Goal: Transaction & Acquisition: Purchase product/service

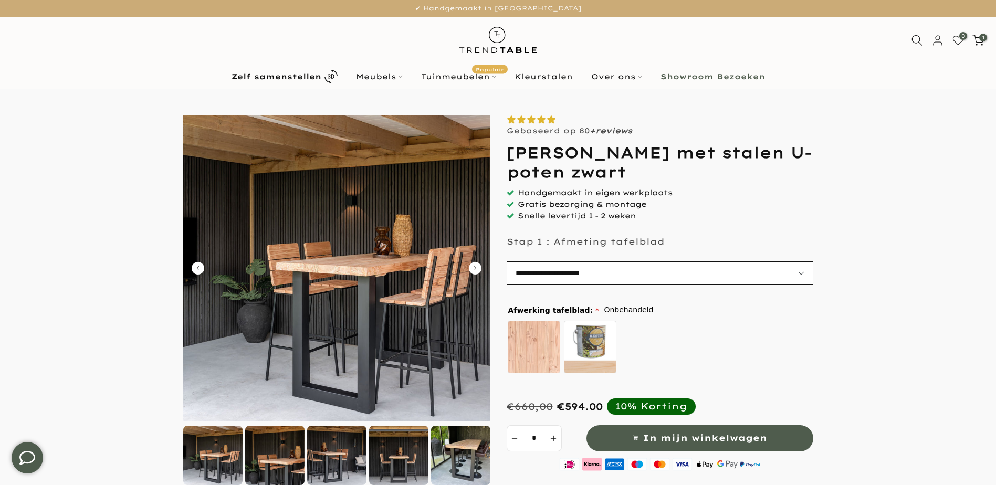
click at [803, 272] on select "**********" at bounding box center [660, 274] width 307 height 24
select select "**********"
click at [507, 262] on select "**********" at bounding box center [660, 274] width 307 height 24
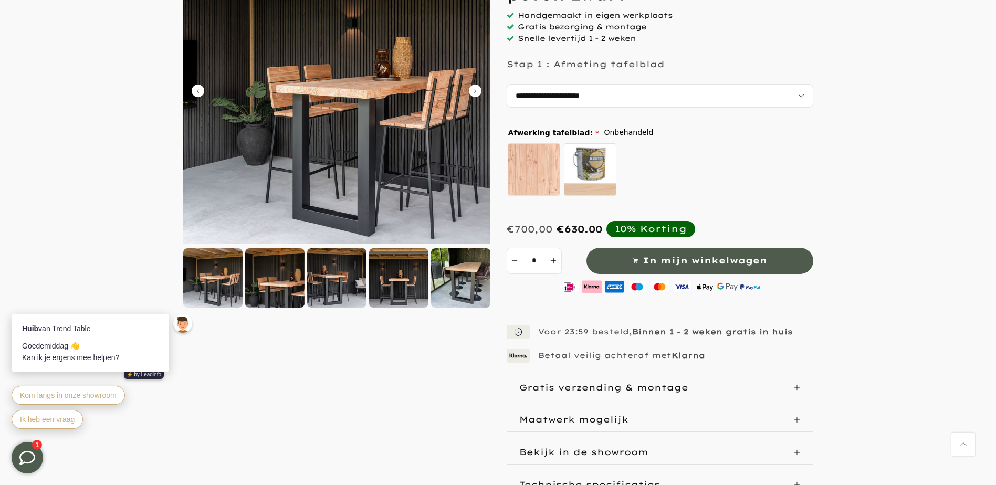
scroll to position [53, 0]
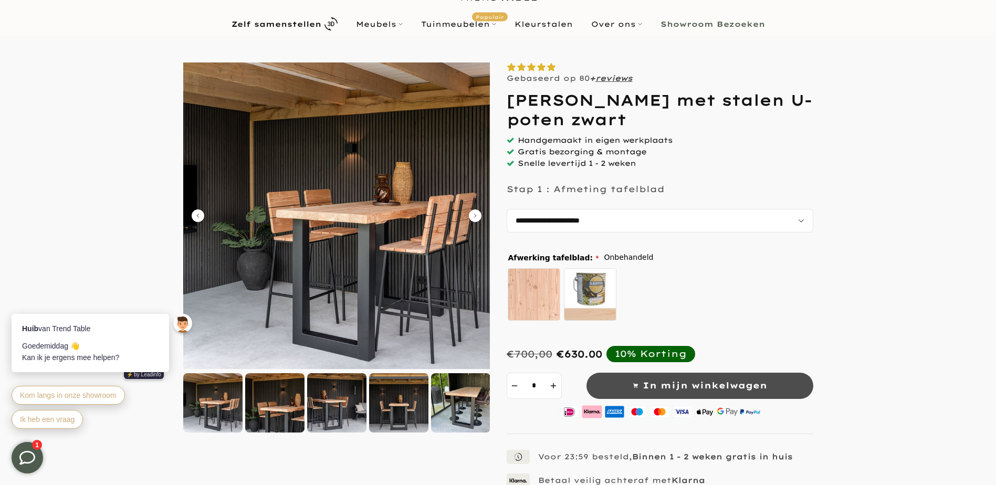
click at [709, 389] on span "In mijn winkelwagen" at bounding box center [705, 385] width 124 height 15
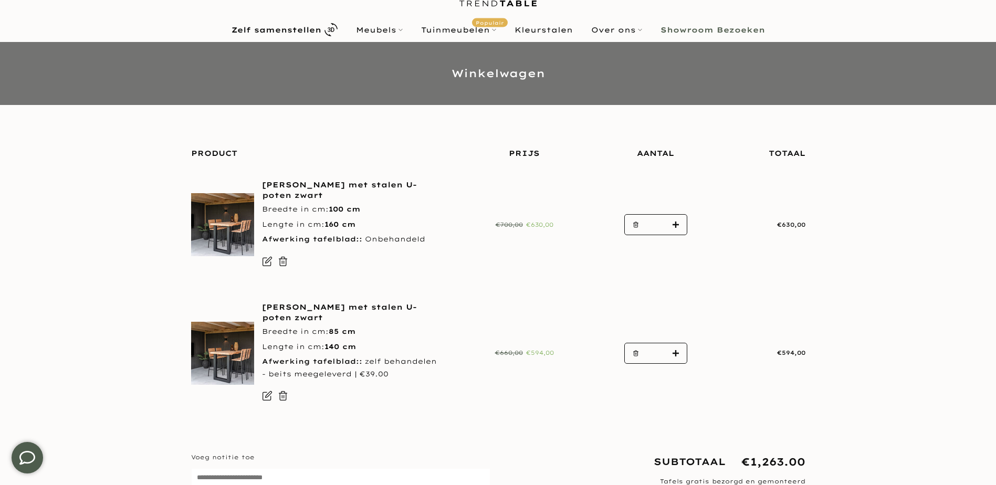
scroll to position [105, 0]
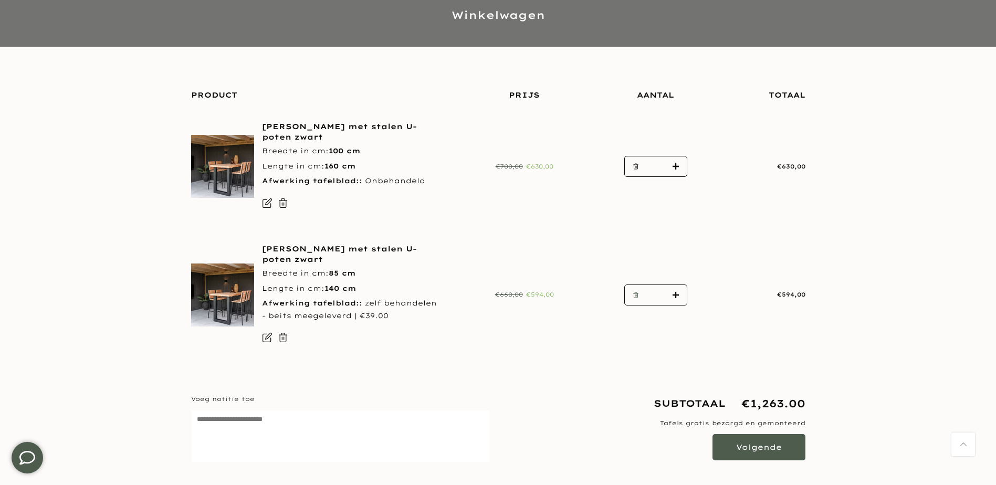
click at [637, 294] on use "button" at bounding box center [635, 295] width 5 height 5
type input "*"
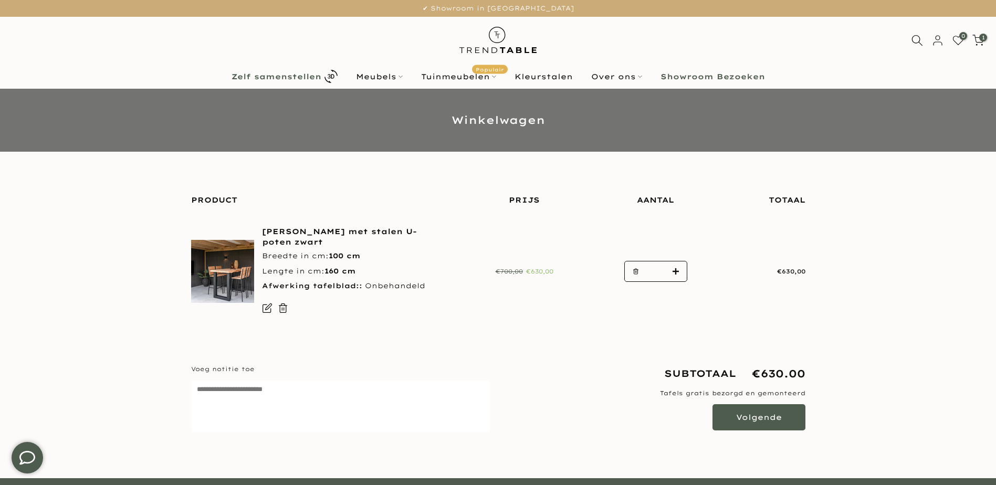
click at [285, 77] on b "Zelf samenstellen" at bounding box center [277, 76] width 90 height 7
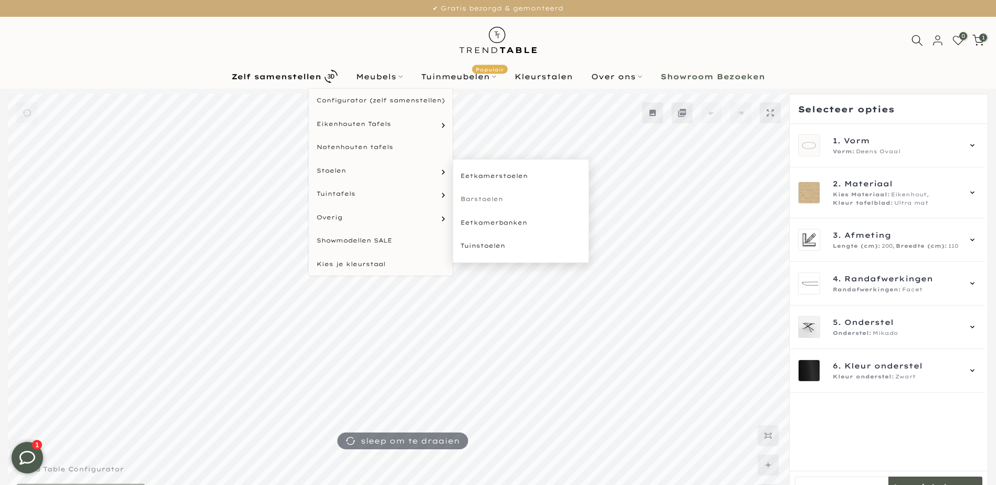
click at [492, 196] on link "Barstoelen" at bounding box center [521, 199] width 137 height 24
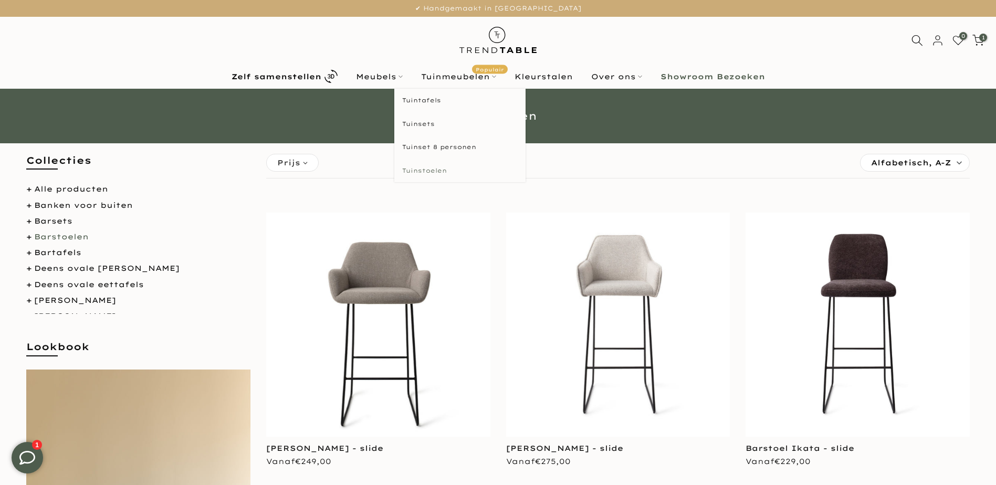
click at [429, 168] on link "Tuinstoelen" at bounding box center [459, 171] width 131 height 24
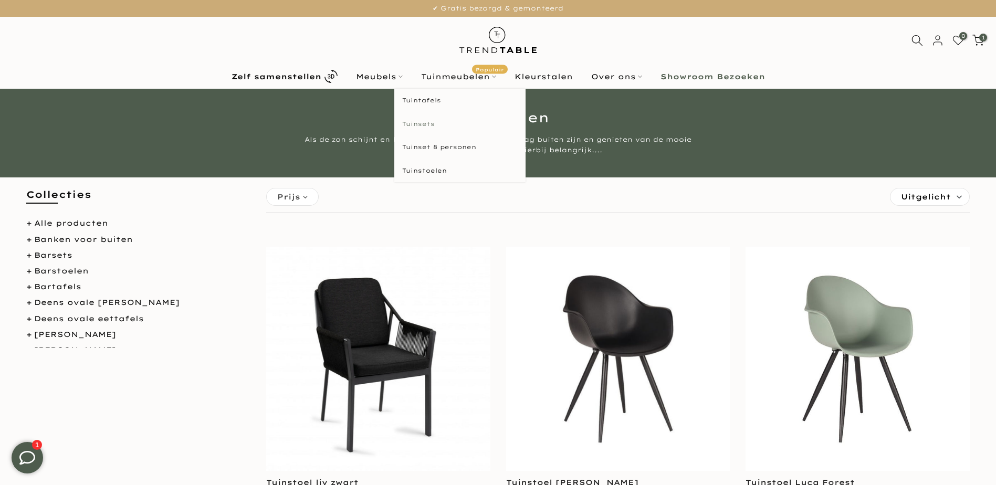
click at [428, 122] on link "Tuinsets" at bounding box center [459, 124] width 131 height 24
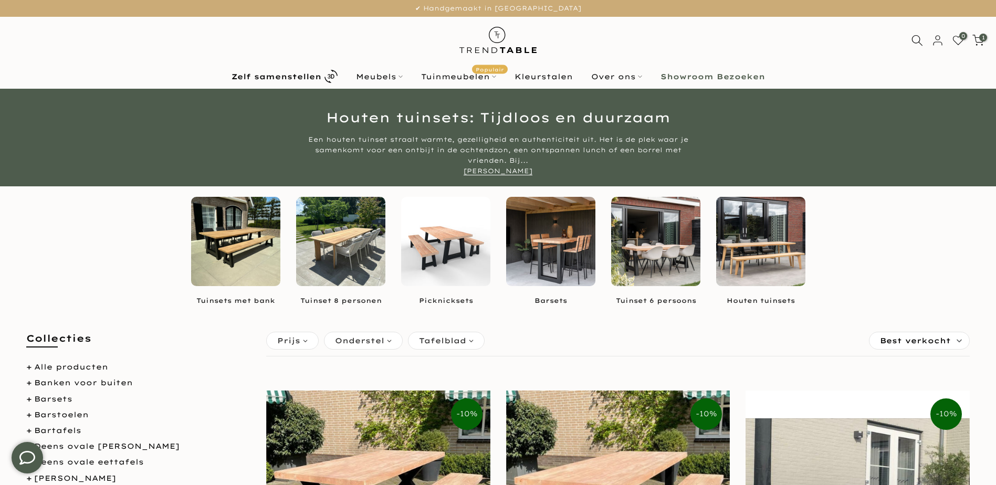
click at [557, 243] on img at bounding box center [550, 241] width 89 height 89
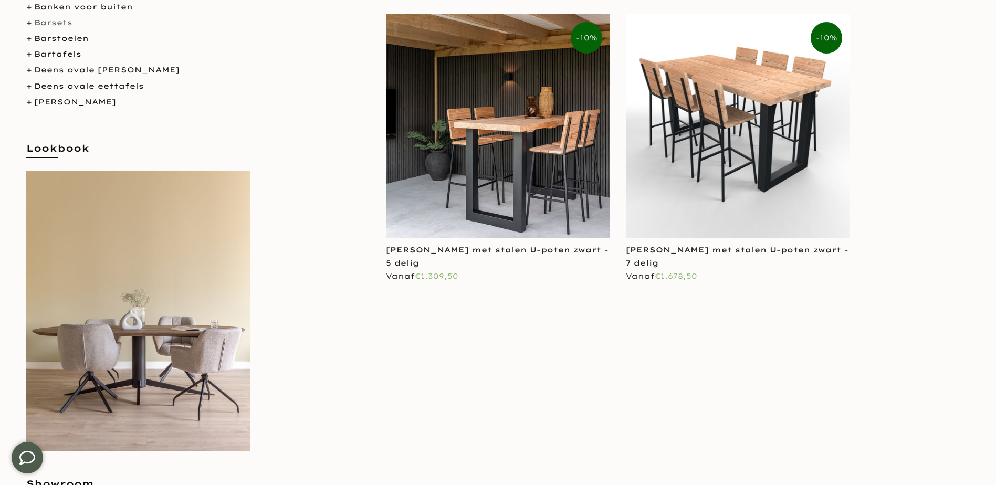
scroll to position [210, 0]
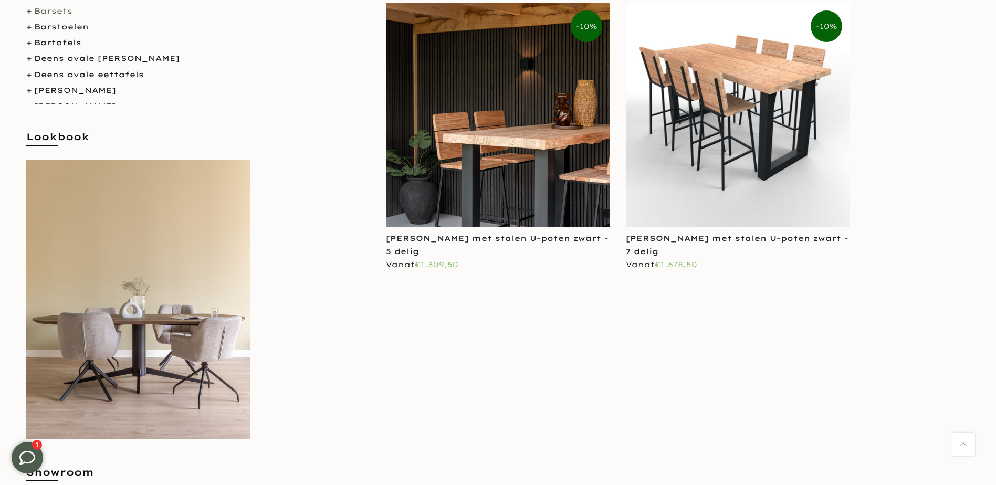
click at [526, 140] on img at bounding box center [498, 115] width 224 height 224
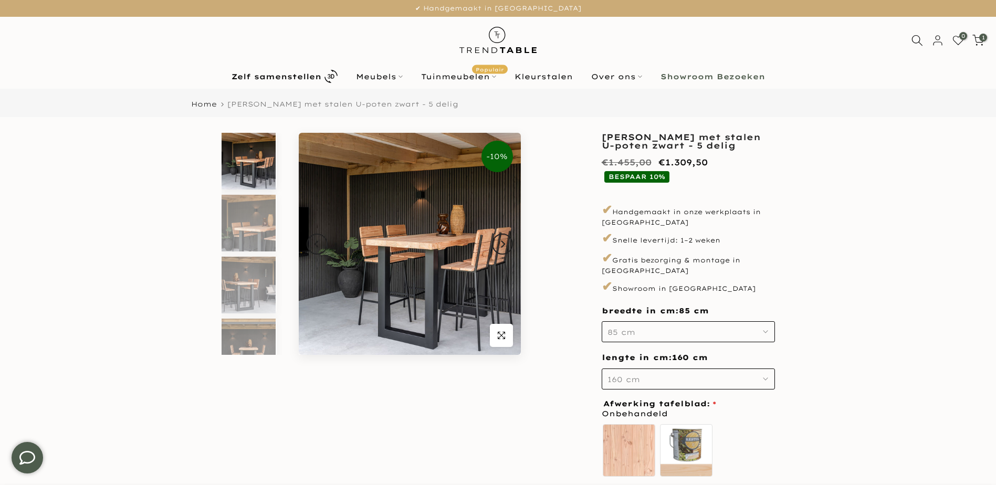
click at [769, 325] on button "85 cm" at bounding box center [688, 331] width 173 height 21
click at [628, 378] on div "100 cm" at bounding box center [688, 388] width 173 height 21
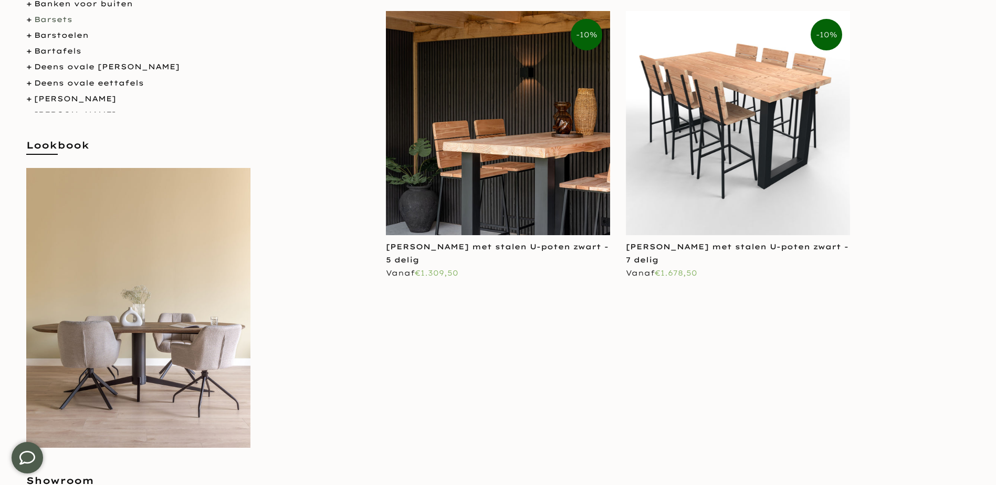
scroll to position [210, 0]
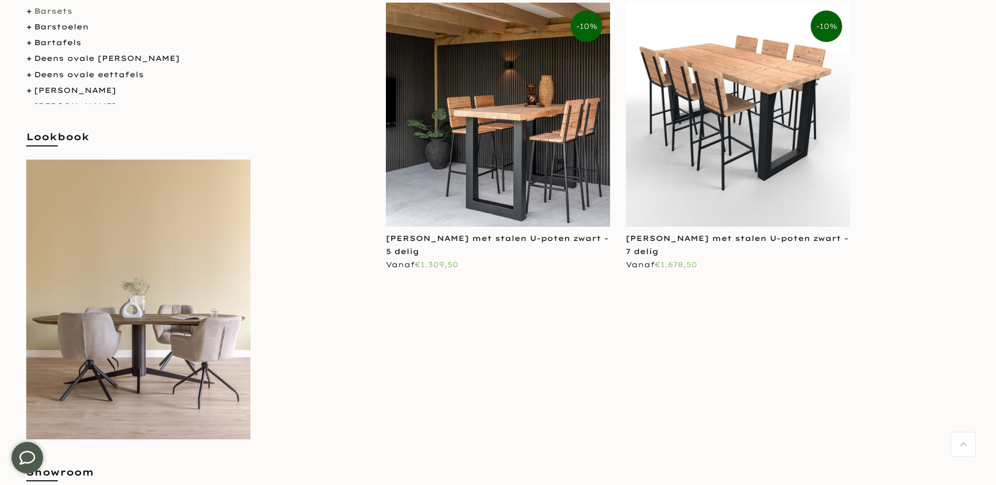
click at [766, 77] on img at bounding box center [738, 115] width 224 height 224
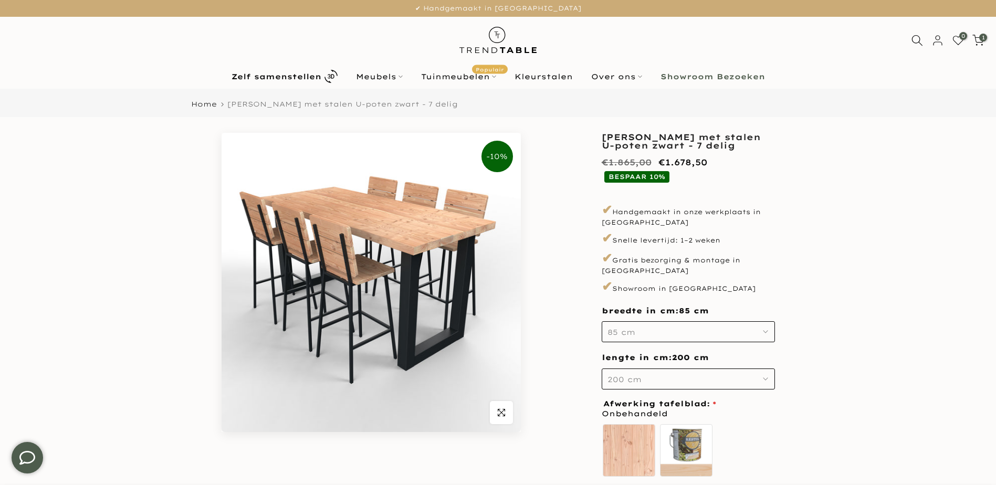
click at [765, 329] on icon "button" at bounding box center [765, 331] width 5 height 5
click at [614, 381] on div "100 cm" at bounding box center [688, 388] width 173 height 21
click at [763, 377] on icon "button" at bounding box center [765, 379] width 5 height 5
click at [622, 406] on div "200 cm" at bounding box center [688, 414] width 173 height 21
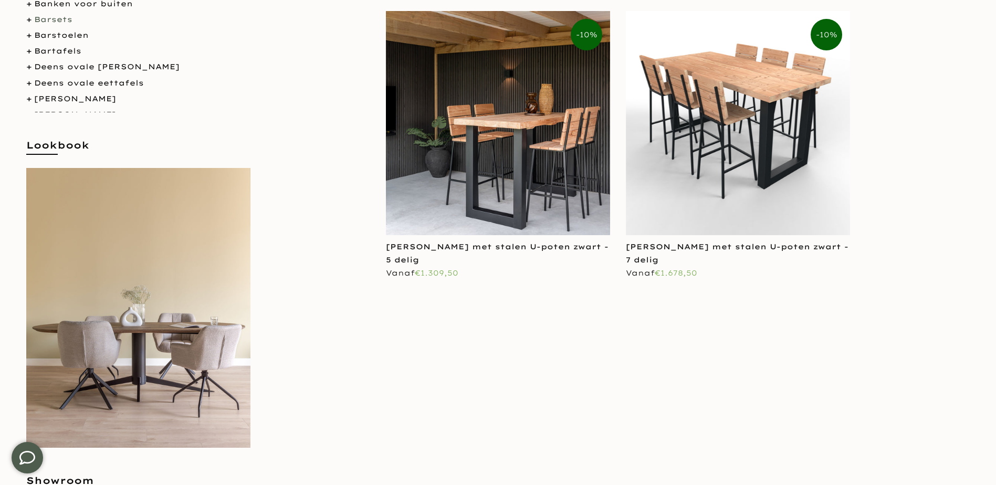
scroll to position [210, 0]
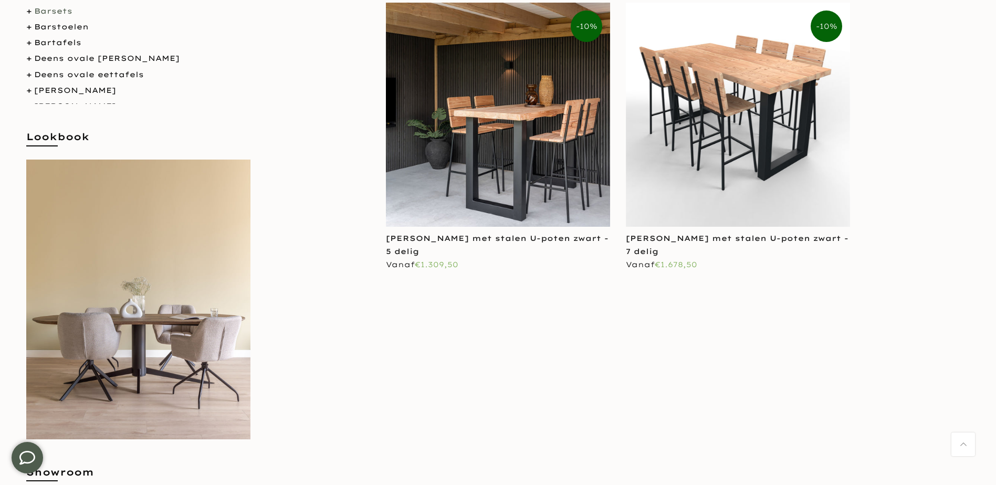
click at [742, 85] on img at bounding box center [738, 115] width 224 height 224
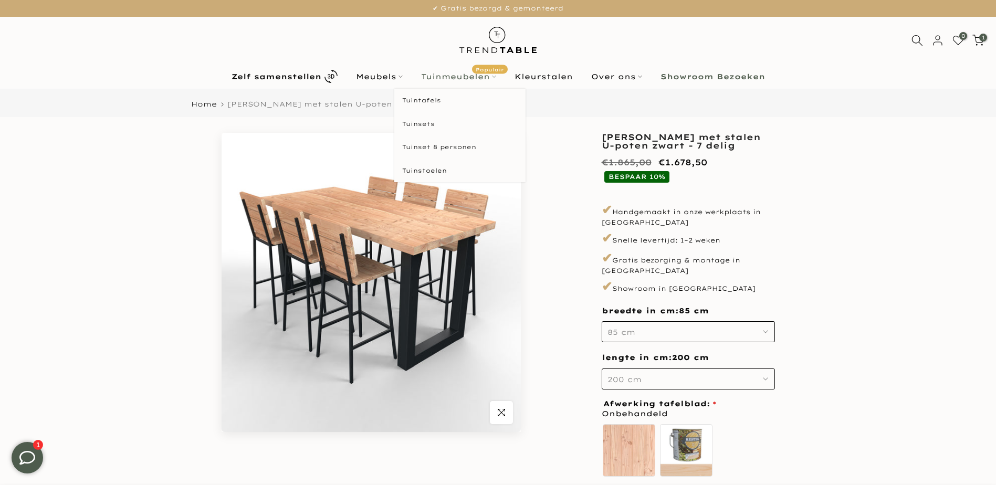
click at [444, 78] on link "Tuinmeubelen Populair" at bounding box center [458, 76] width 93 height 13
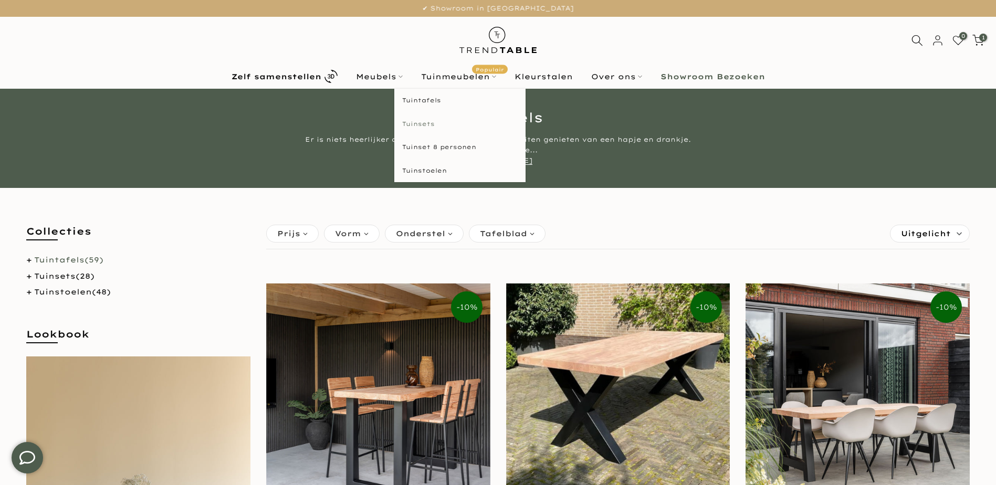
click at [423, 121] on link "Tuinsets" at bounding box center [459, 124] width 131 height 24
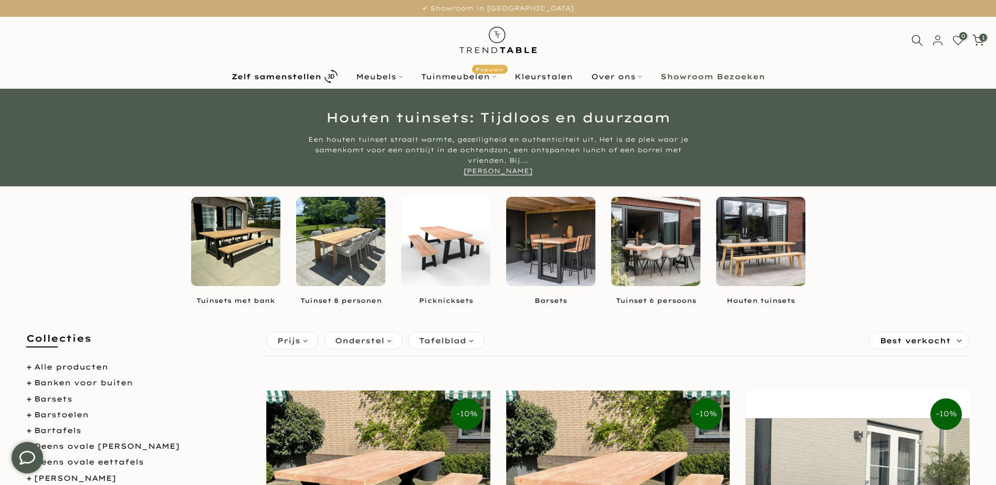
click at [550, 248] on img at bounding box center [550, 241] width 89 height 89
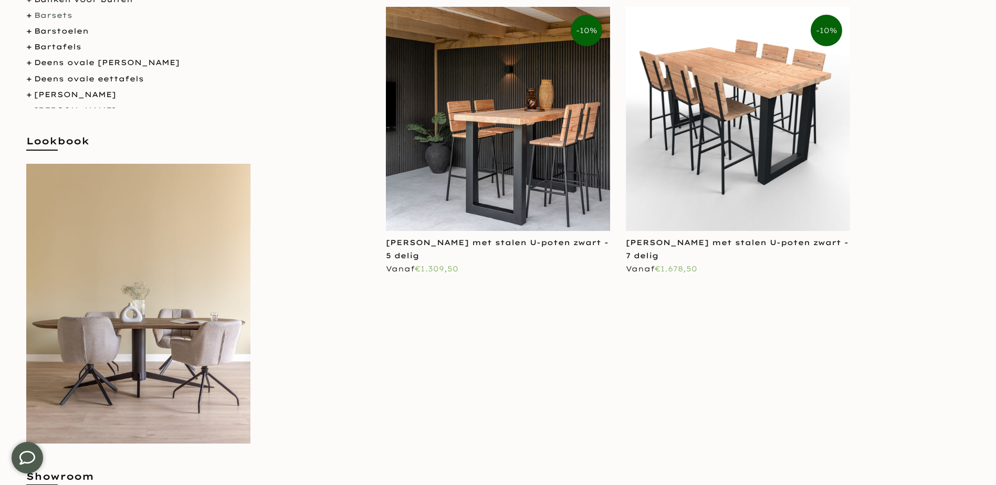
scroll to position [210, 0]
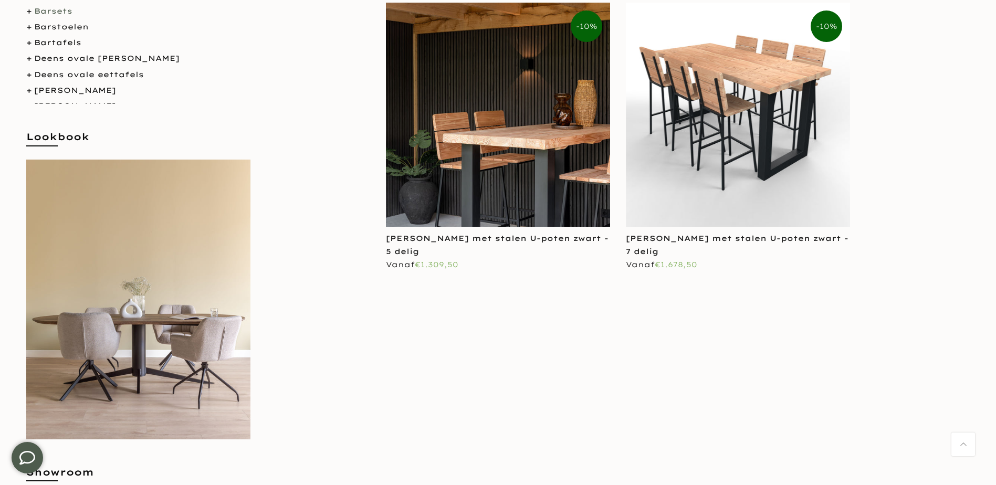
click at [525, 87] on img at bounding box center [498, 115] width 224 height 224
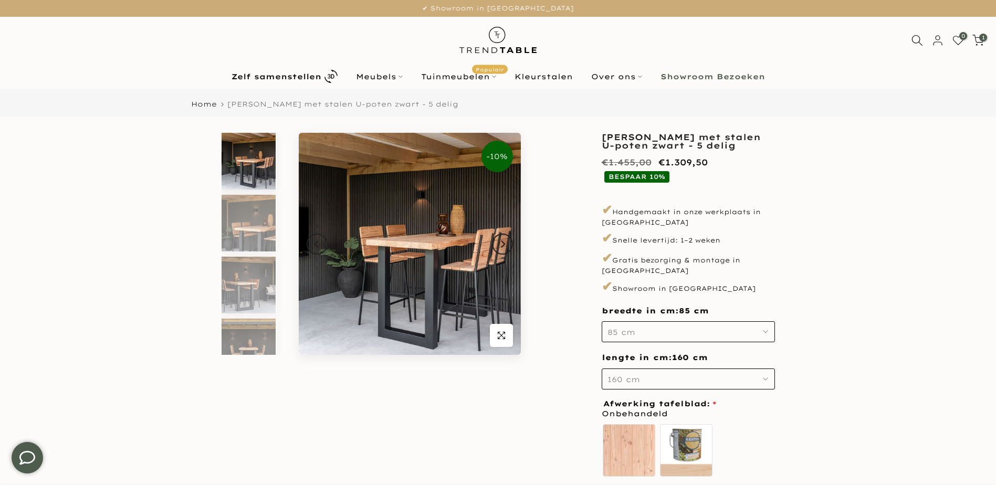
click at [766, 331] on use "button" at bounding box center [766, 332] width 4 height 2
click at [628, 379] on div "100 cm" at bounding box center [688, 388] width 173 height 21
click at [254, 292] on img at bounding box center [249, 285] width 54 height 57
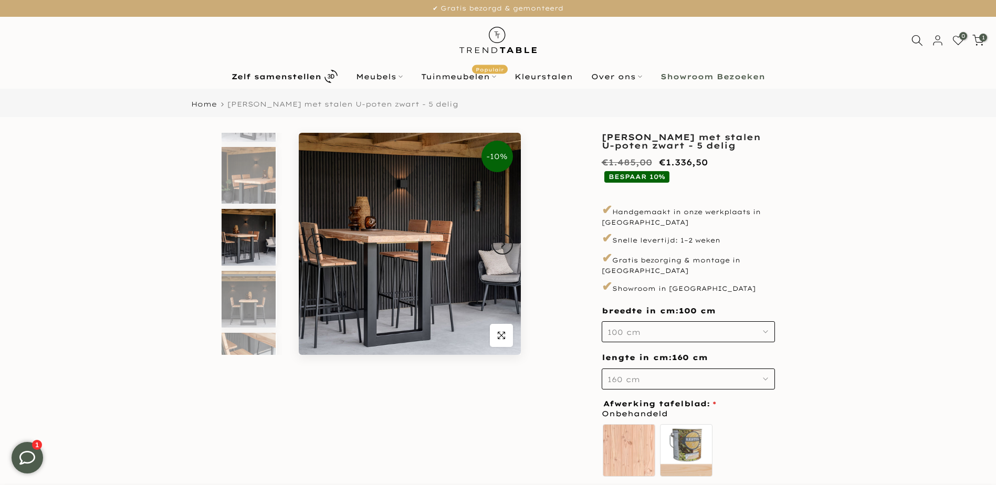
scroll to position [71, 0]
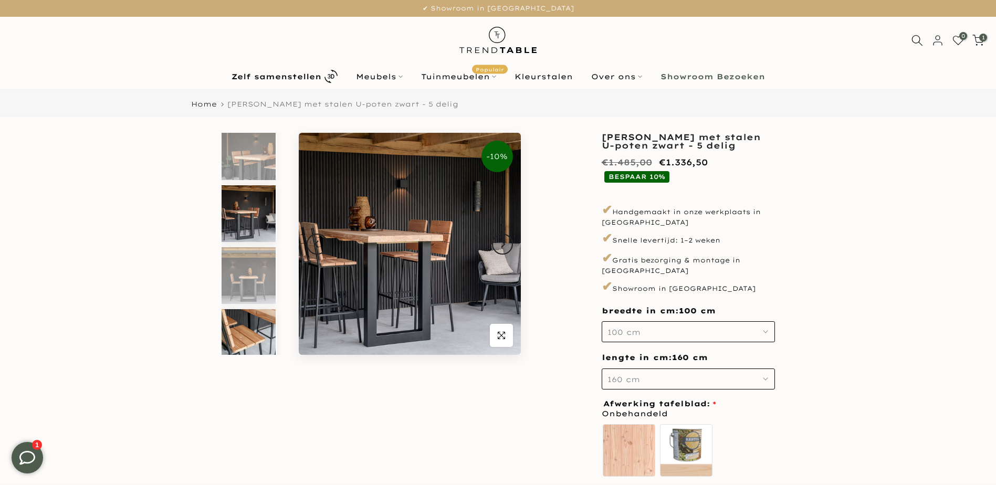
click at [255, 330] on img at bounding box center [249, 337] width 54 height 57
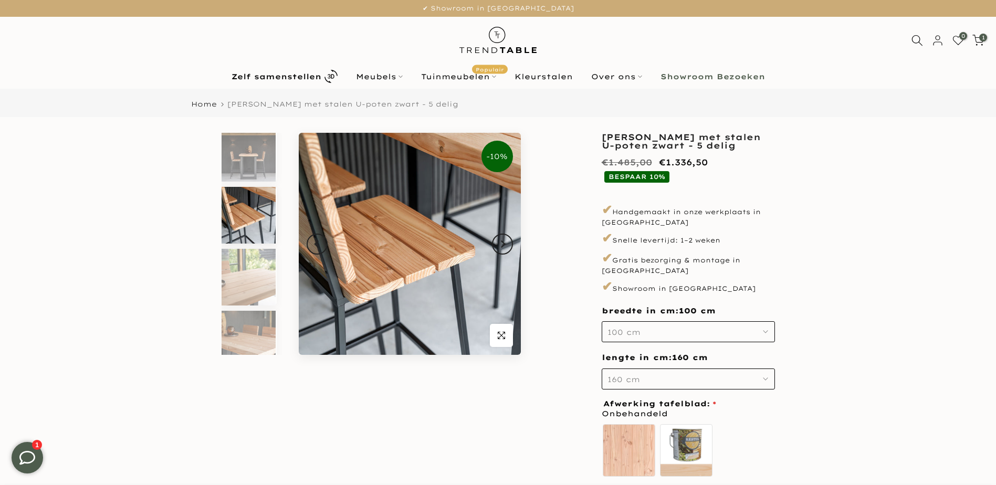
scroll to position [195, 0]
click at [245, 151] on img at bounding box center [249, 151] width 54 height 57
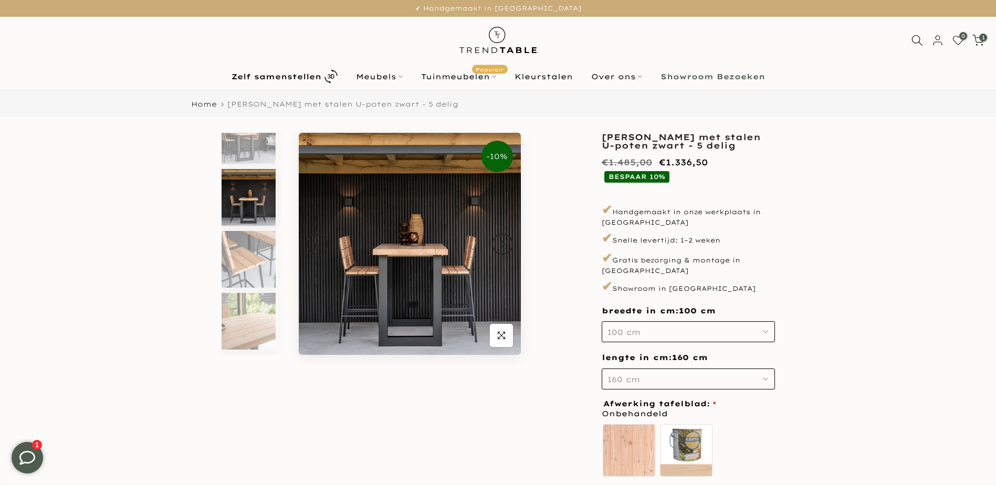
scroll to position [133, 0]
